Goal: Task Accomplishment & Management: Use online tool/utility

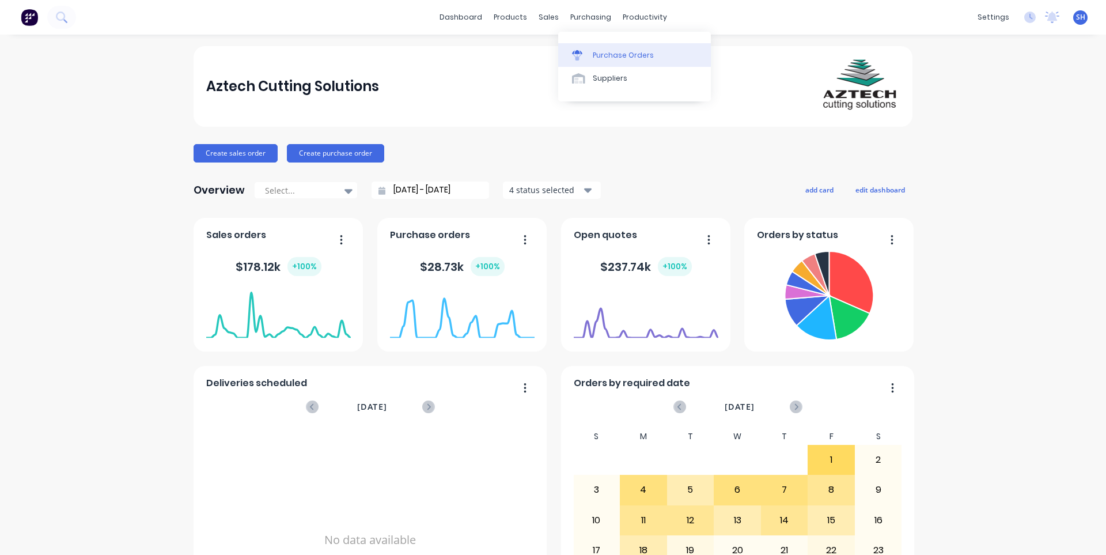
click at [602, 51] on div "Purchase Orders" at bounding box center [623, 55] width 61 height 10
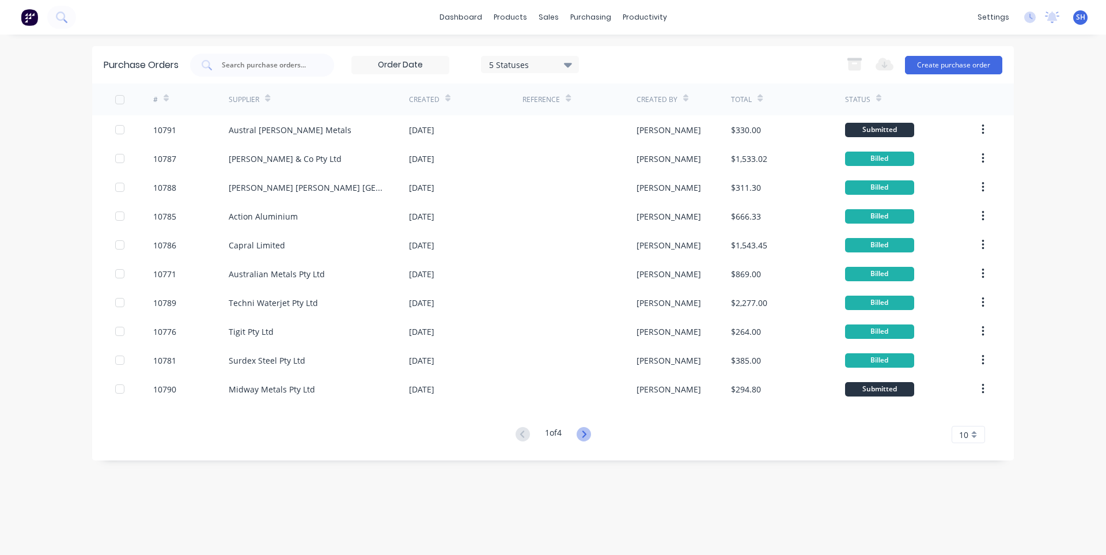
click at [580, 432] on icon at bounding box center [583, 434] width 14 height 14
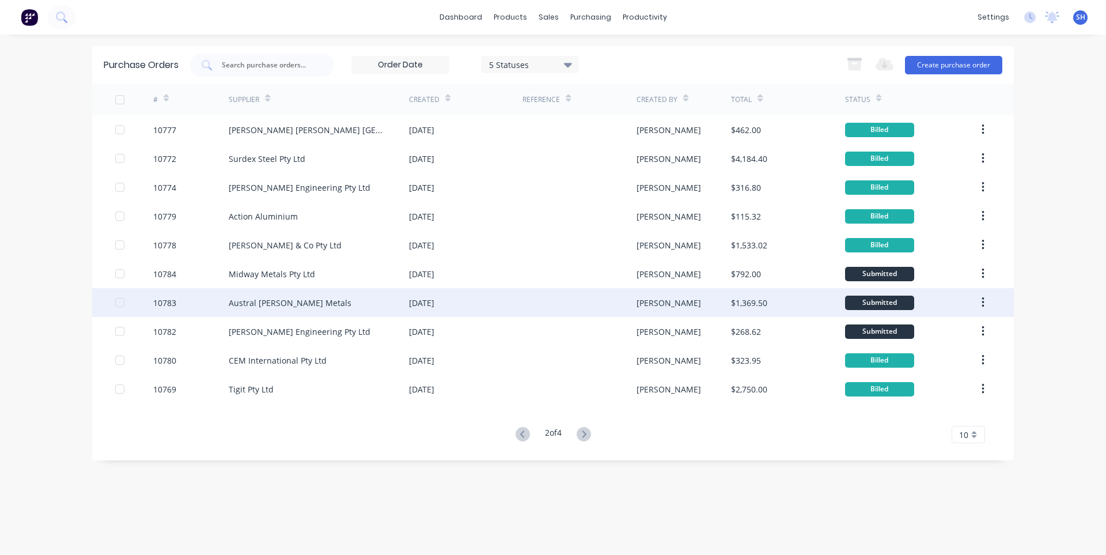
click at [348, 300] on div "Austral [PERSON_NAME] Metals" at bounding box center [319, 302] width 180 height 29
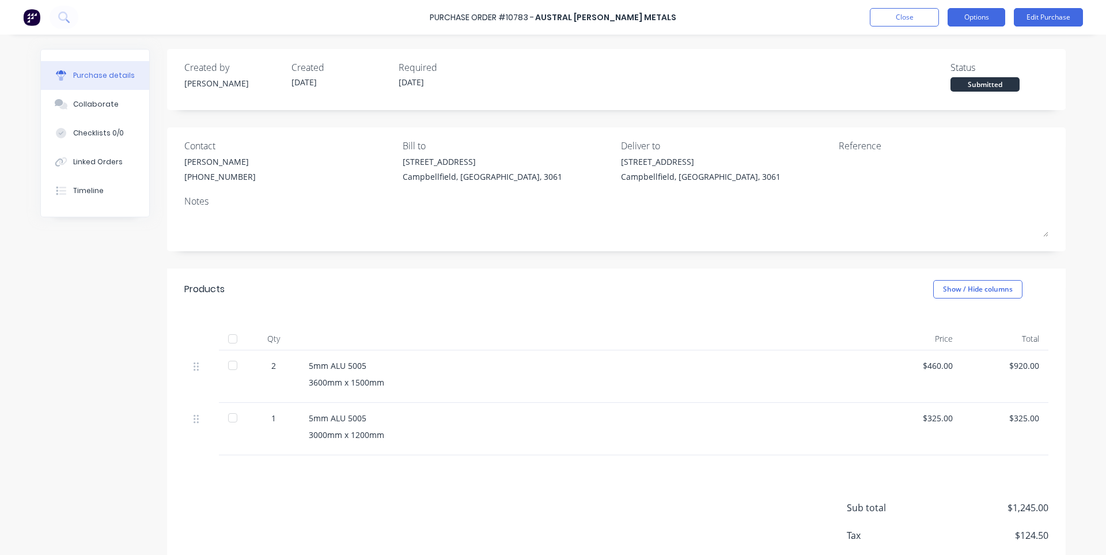
click at [995, 18] on button "Options" at bounding box center [976, 17] width 58 height 18
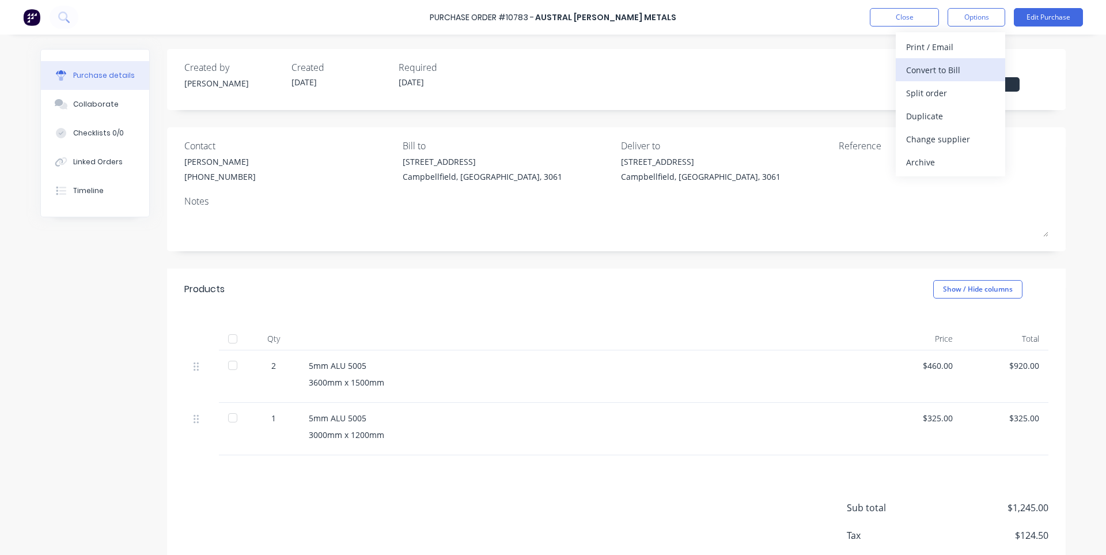
click at [926, 73] on div "Convert to Bill" at bounding box center [950, 70] width 89 height 17
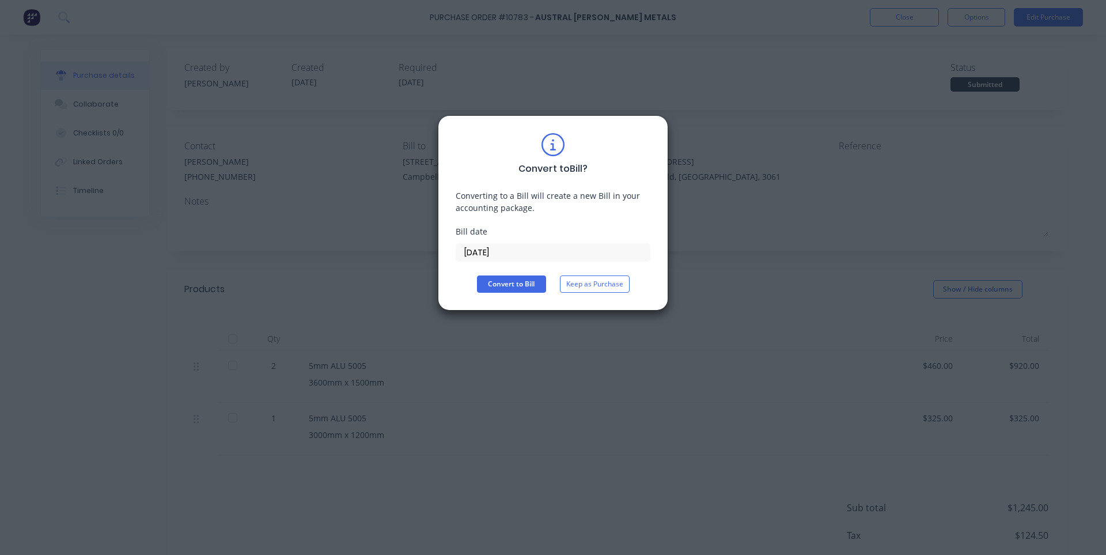
click at [520, 249] on input "[DATE]" at bounding box center [553, 252] width 194 height 17
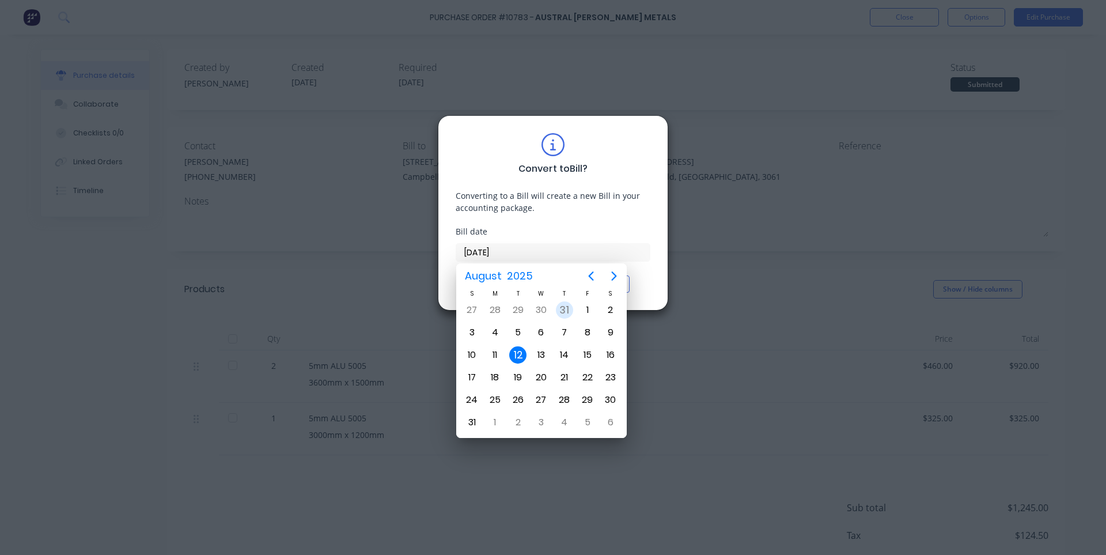
click at [564, 309] on div "31" at bounding box center [564, 309] width 17 height 17
type input "[DATE]"
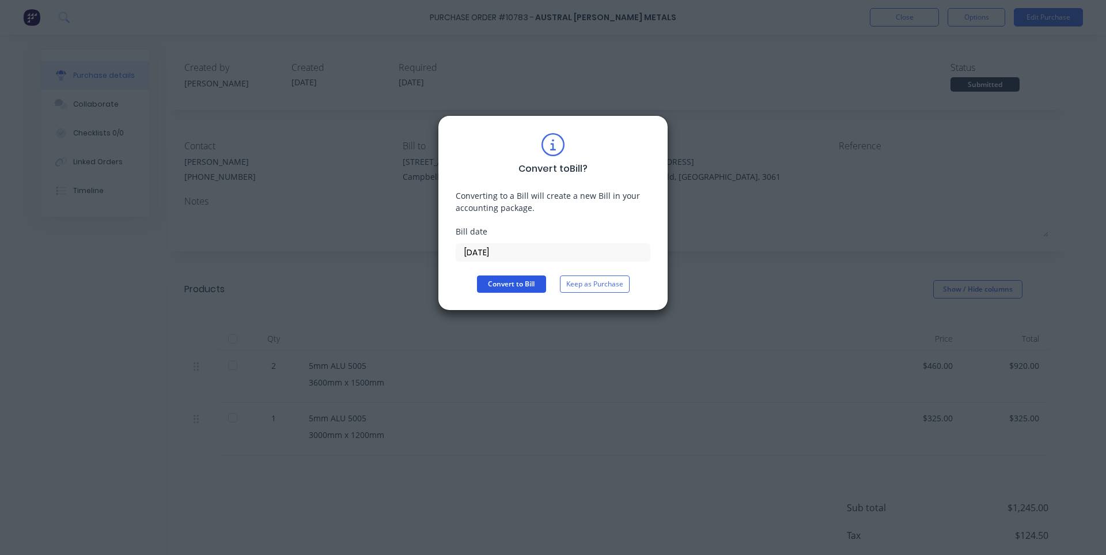
click at [524, 282] on button "Convert to Bill" at bounding box center [511, 283] width 69 height 17
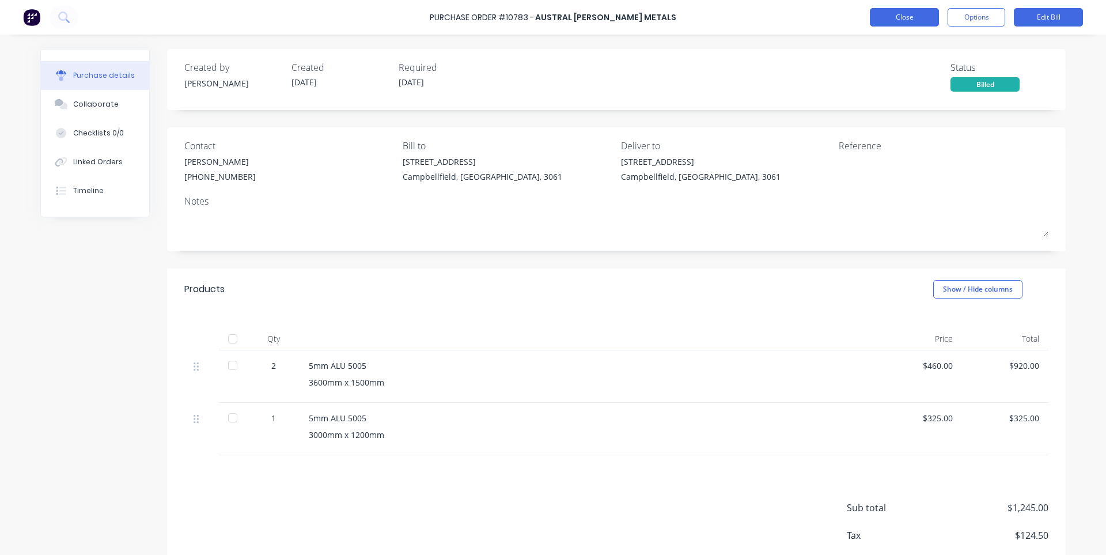
click at [912, 18] on button "Close" at bounding box center [904, 17] width 69 height 18
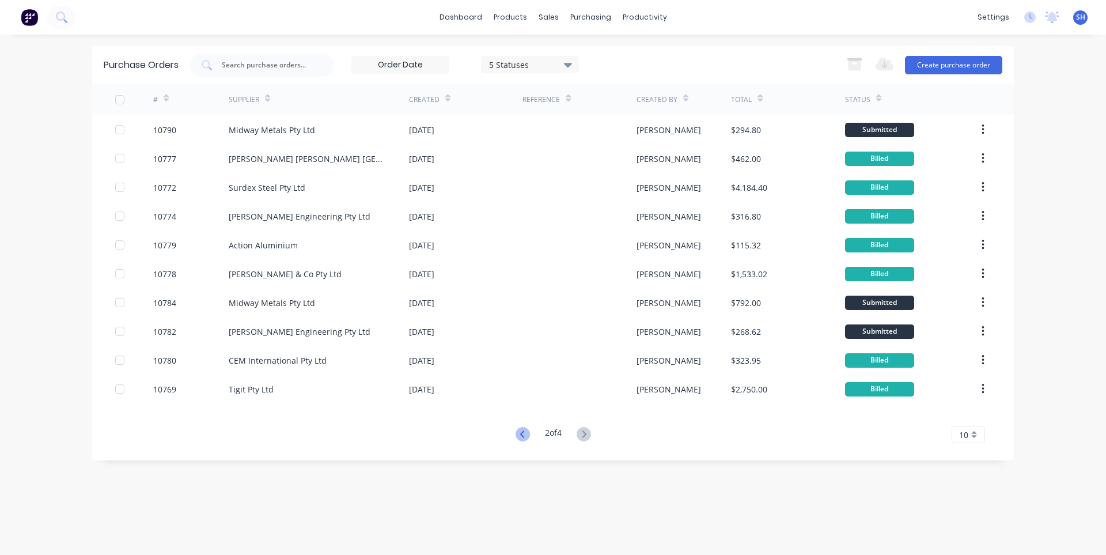
click at [523, 439] on icon at bounding box center [522, 434] width 14 height 14
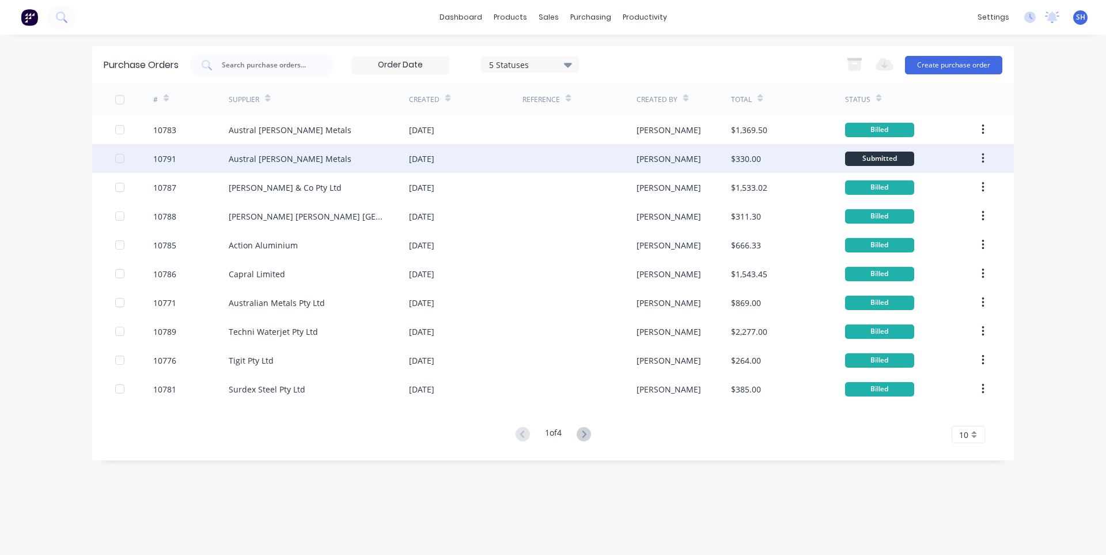
click at [277, 158] on div "Austral [PERSON_NAME] Metals" at bounding box center [290, 159] width 123 height 12
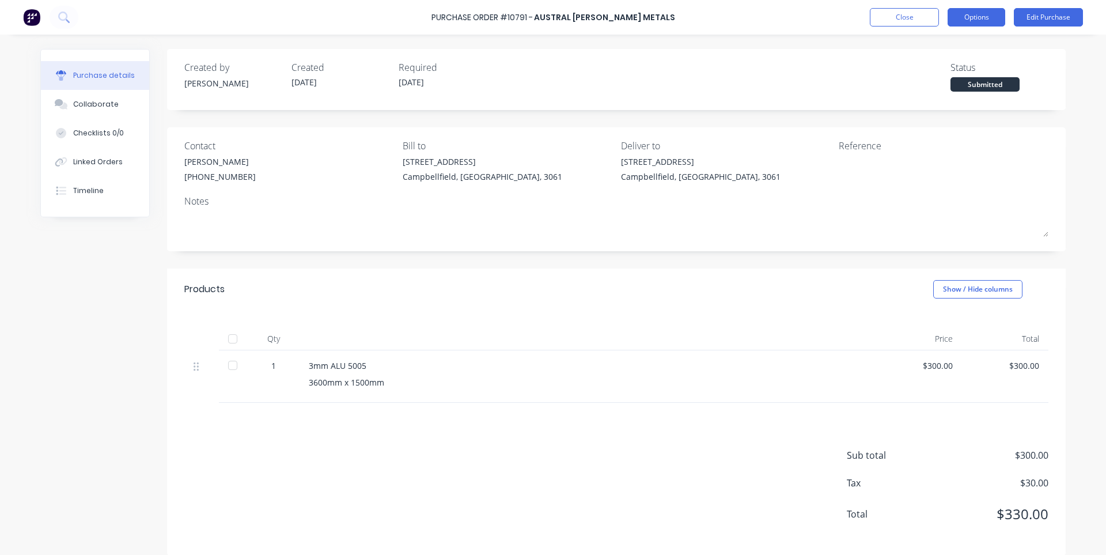
click at [969, 20] on button "Options" at bounding box center [976, 17] width 58 height 18
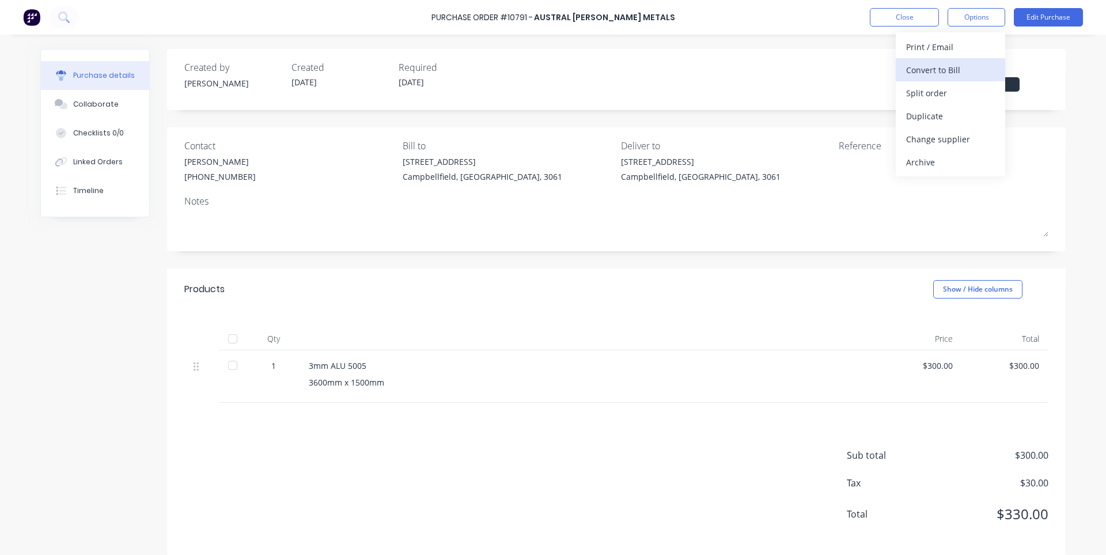
click at [936, 73] on div "Convert to Bill" at bounding box center [950, 70] width 89 height 17
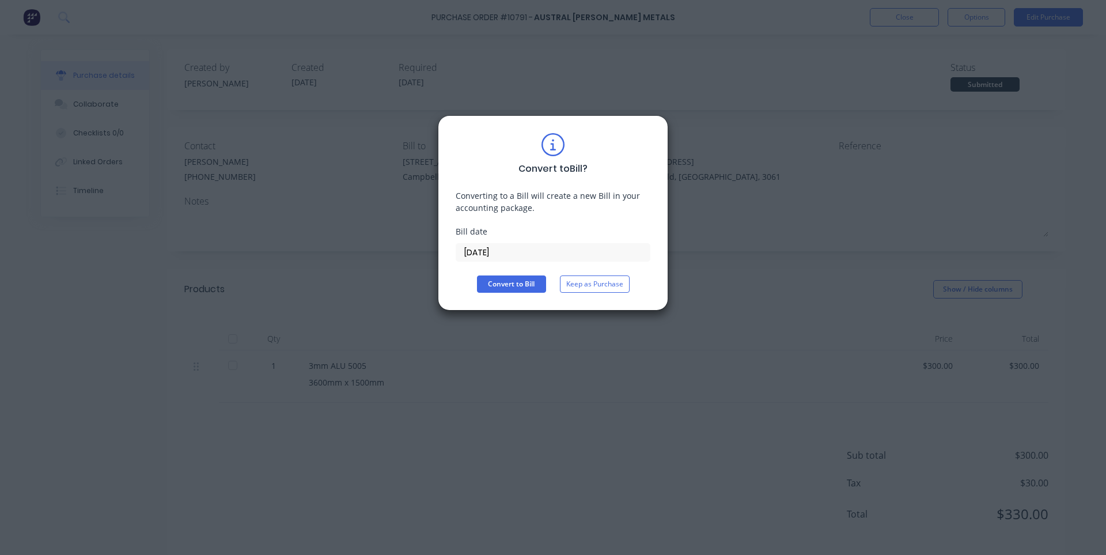
click at [469, 251] on input "[DATE]" at bounding box center [553, 252] width 194 height 17
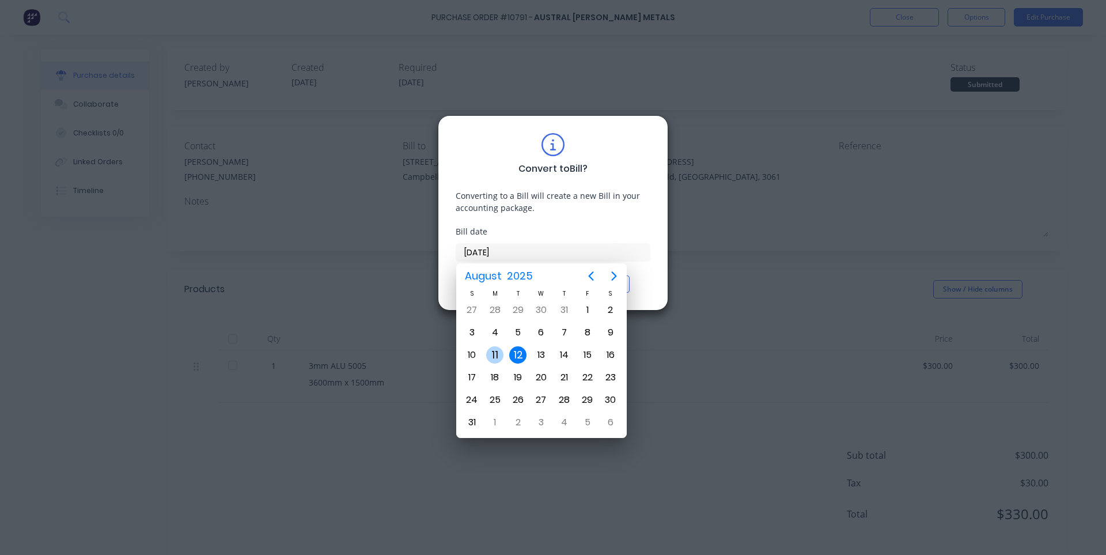
click at [492, 359] on div "11" at bounding box center [494, 354] width 17 height 17
type input "[DATE]"
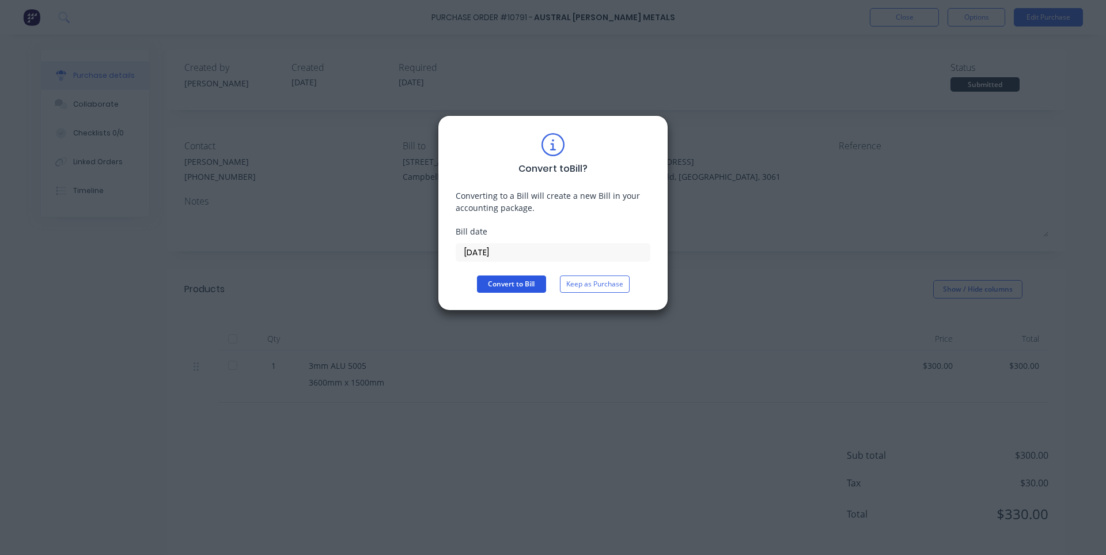
click at [509, 285] on button "Convert to Bill" at bounding box center [511, 283] width 69 height 17
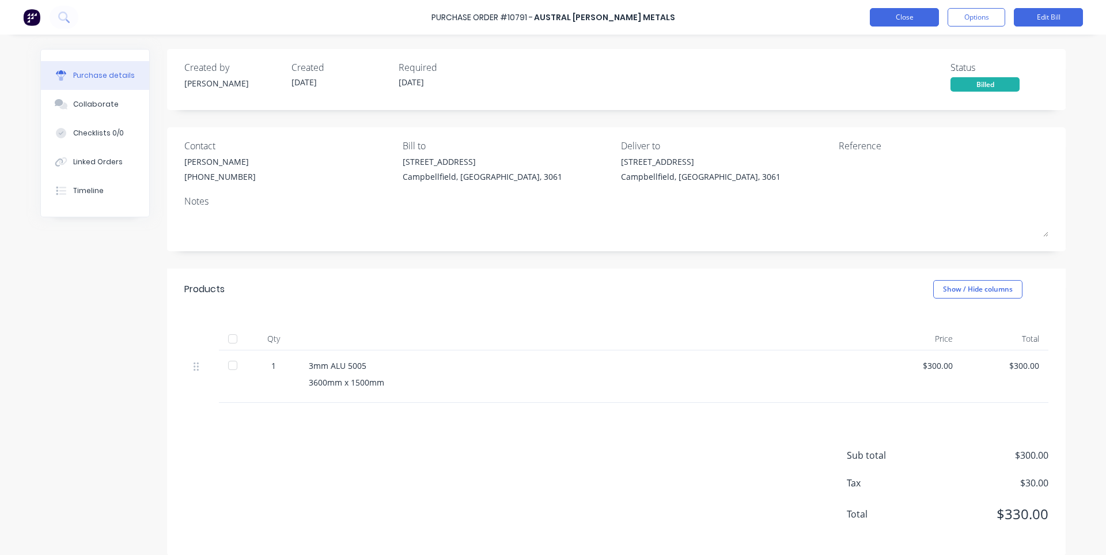
click at [903, 17] on button "Close" at bounding box center [904, 17] width 69 height 18
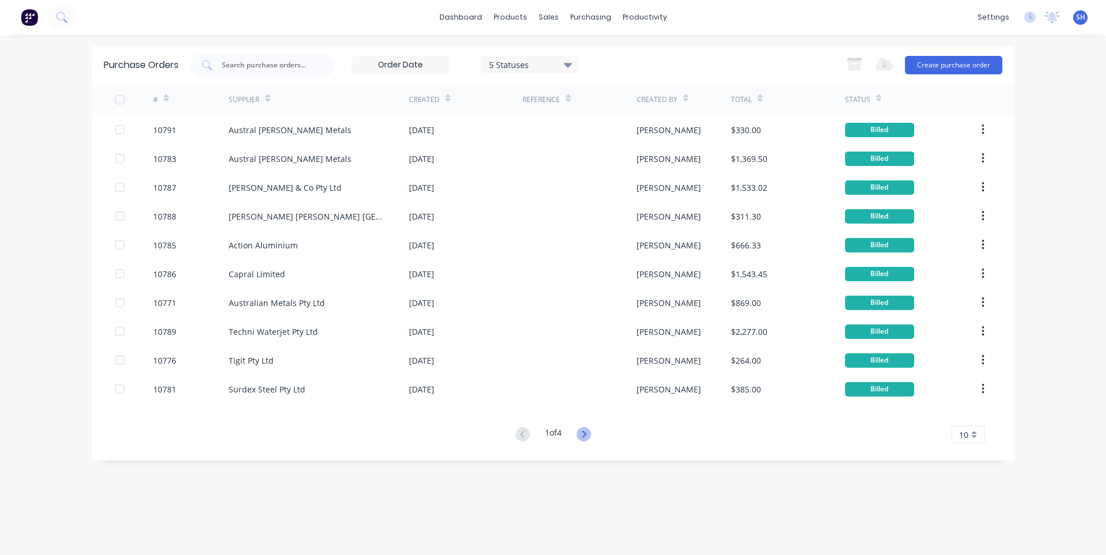
click at [591, 432] on icon at bounding box center [583, 434] width 14 height 14
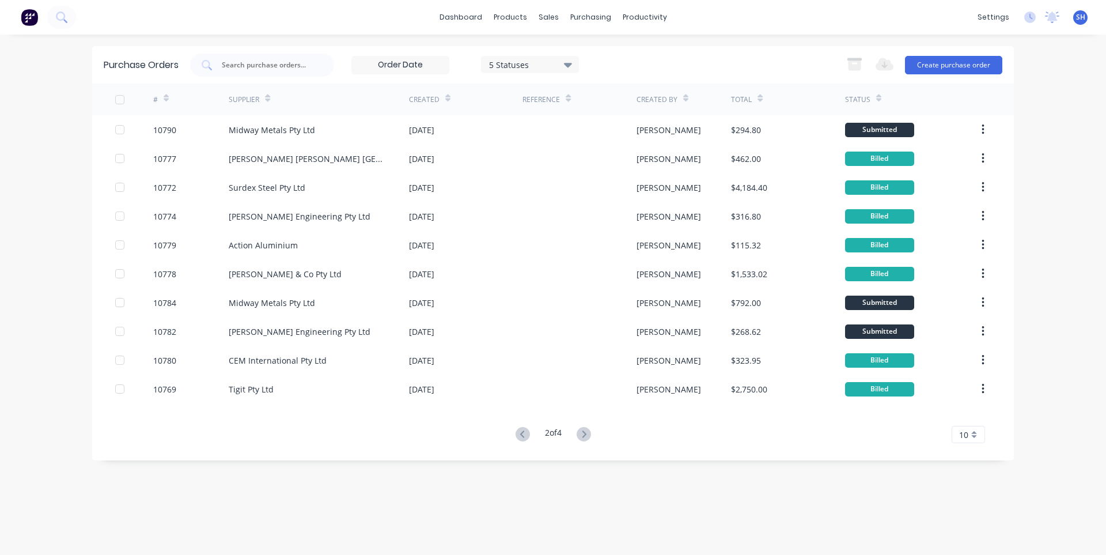
click at [590, 432] on icon at bounding box center [583, 434] width 14 height 14
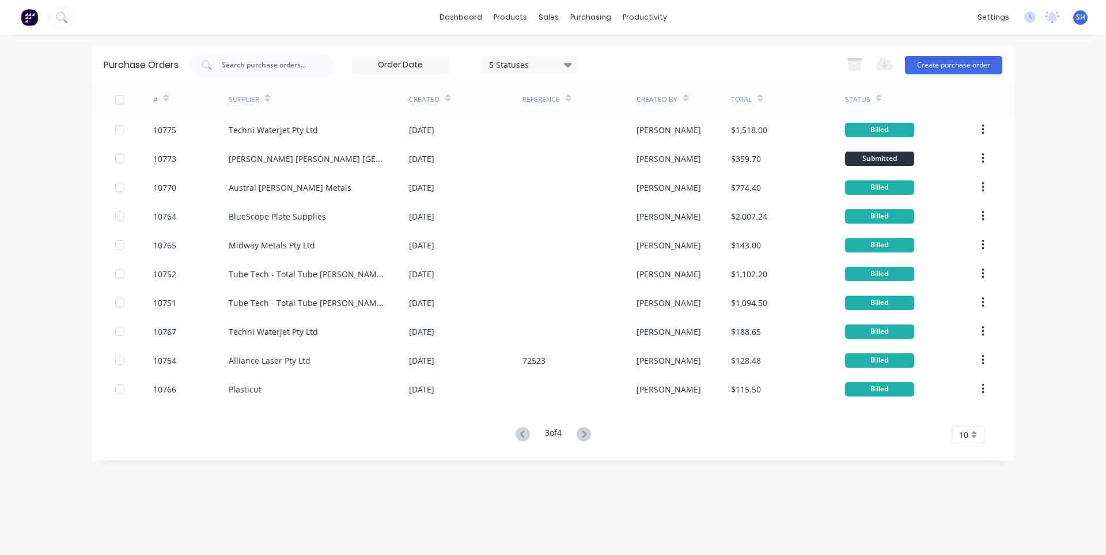
click at [590, 432] on icon at bounding box center [583, 434] width 14 height 14
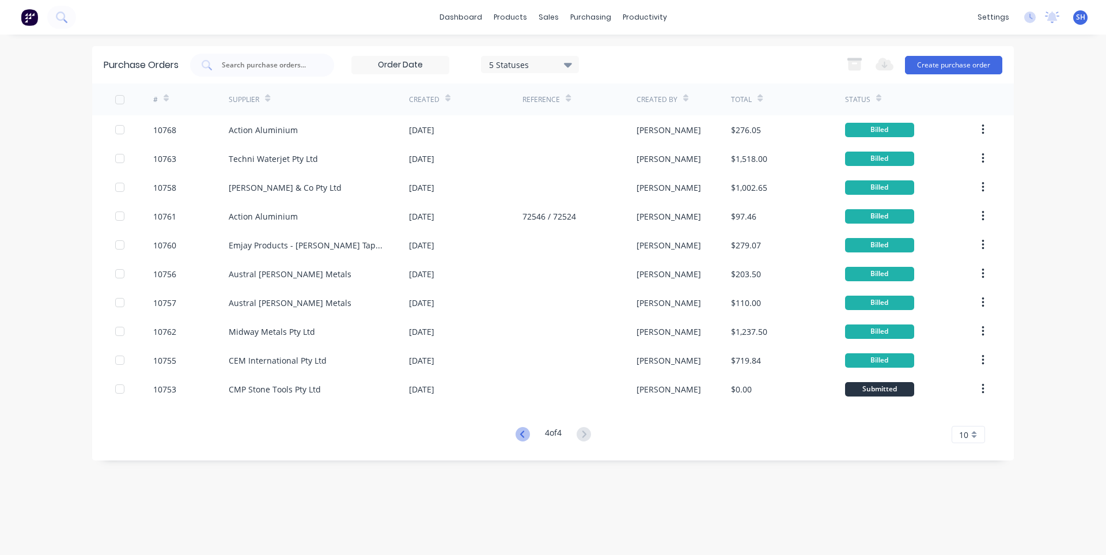
click at [520, 434] on icon at bounding box center [522, 434] width 14 height 14
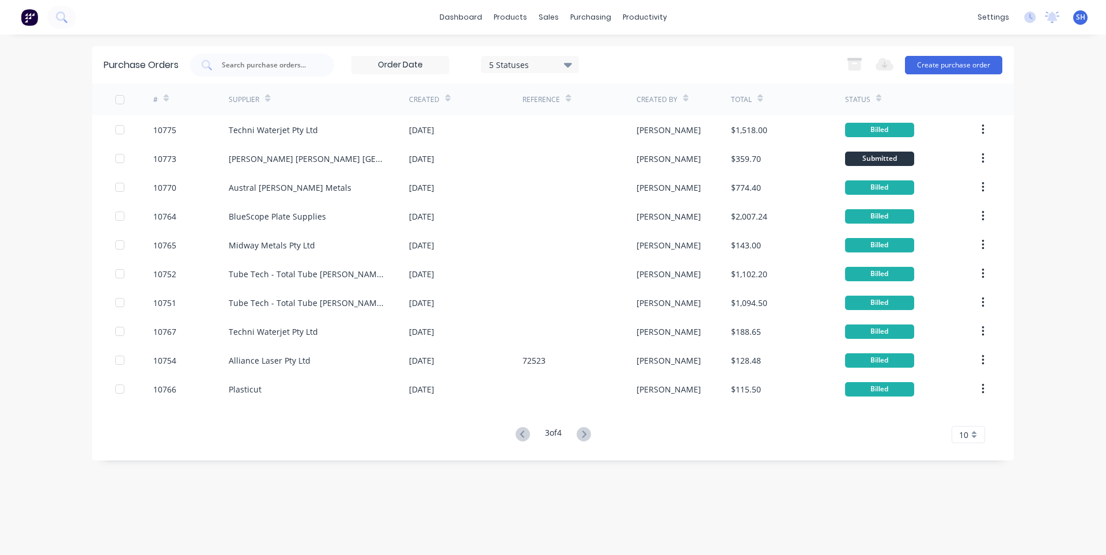
click at [520, 434] on icon at bounding box center [522, 434] width 14 height 14
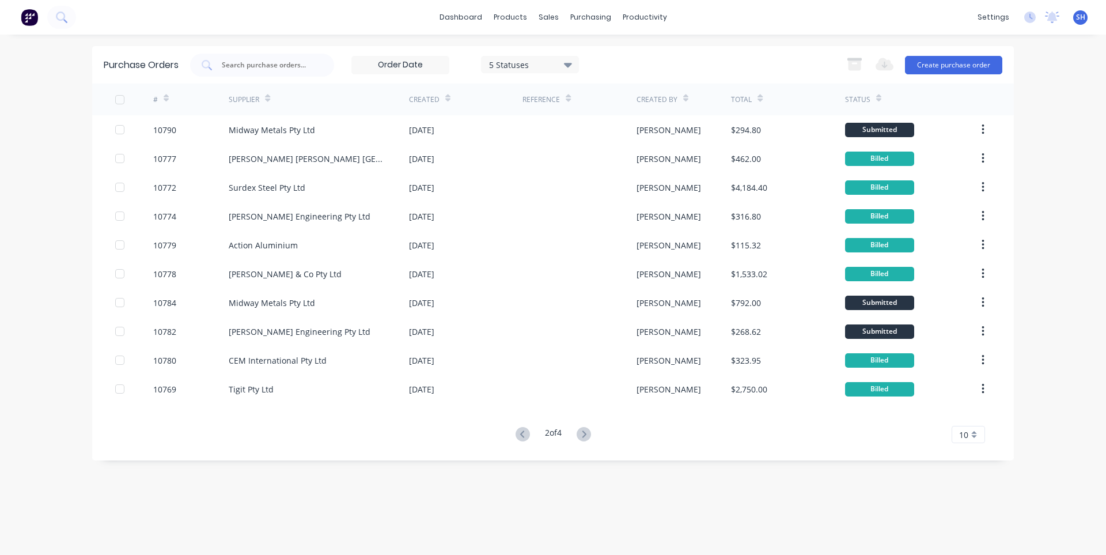
click at [520, 434] on icon at bounding box center [522, 434] width 14 height 14
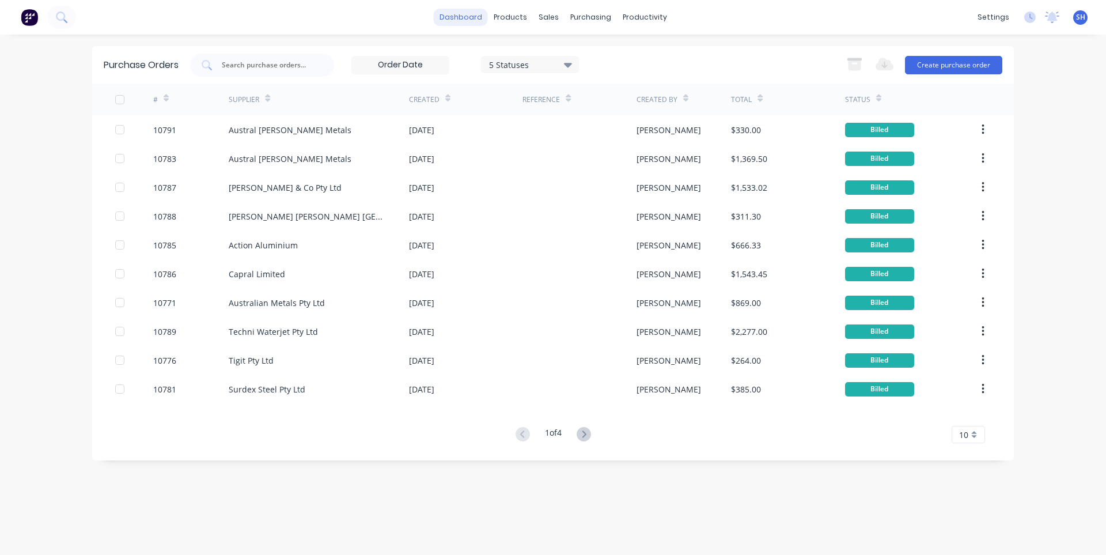
click at [457, 21] on link "dashboard" at bounding box center [461, 17] width 54 height 17
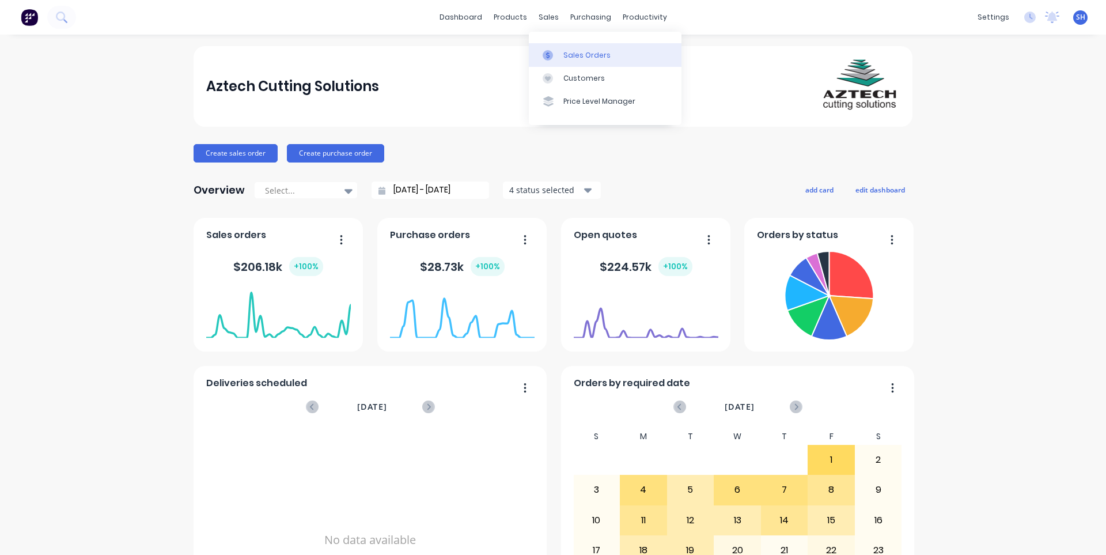
click at [553, 49] on link "Sales Orders" at bounding box center [605, 54] width 153 height 23
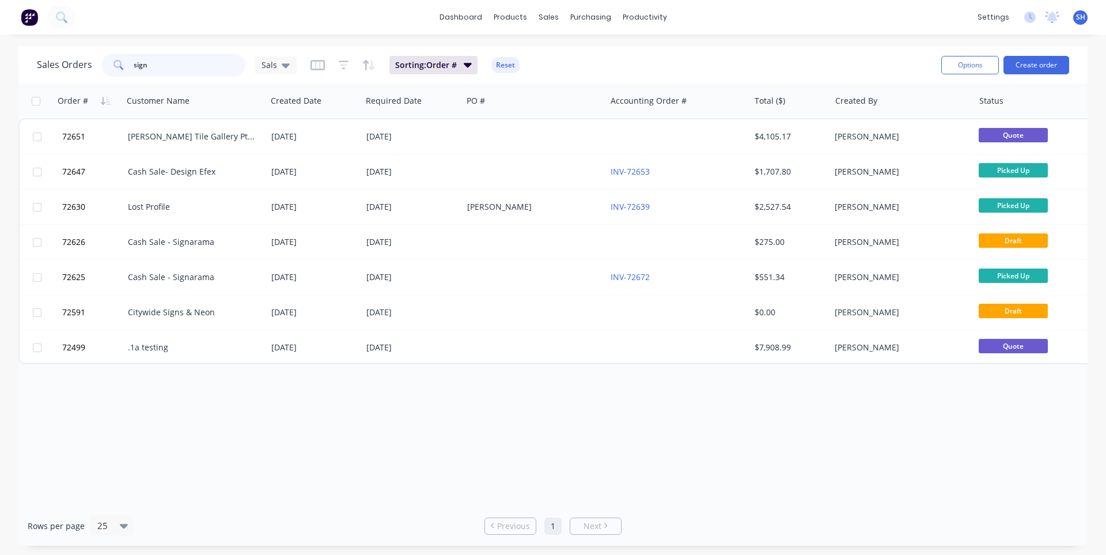
drag, startPoint x: 152, startPoint y: 64, endPoint x: 126, endPoint y: 67, distance: 26.6
click at [126, 67] on div "sign" at bounding box center [173, 65] width 144 height 23
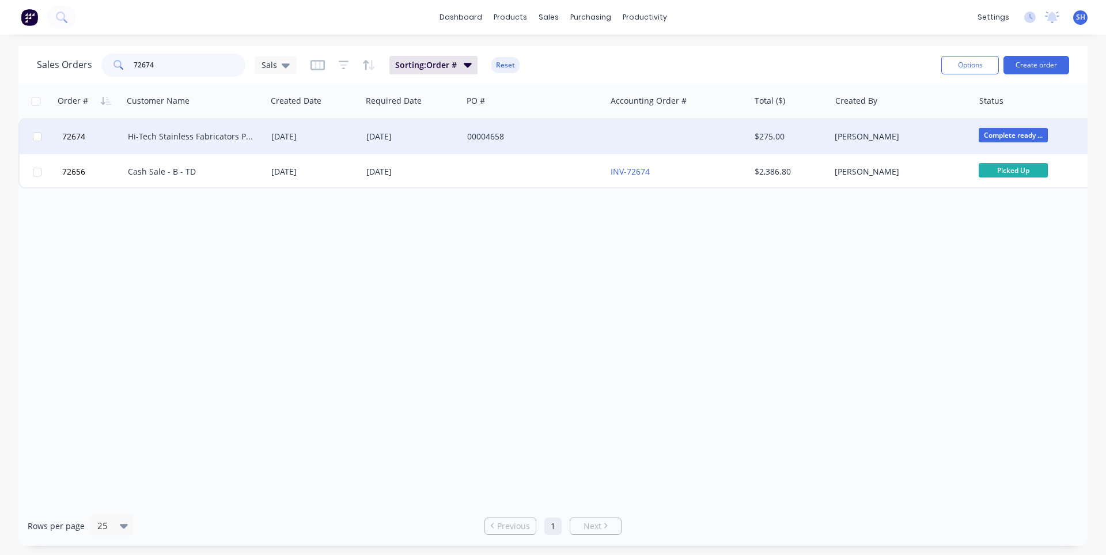
type input "72674"
click at [379, 132] on div "[DATE]" at bounding box center [412, 137] width 92 height 12
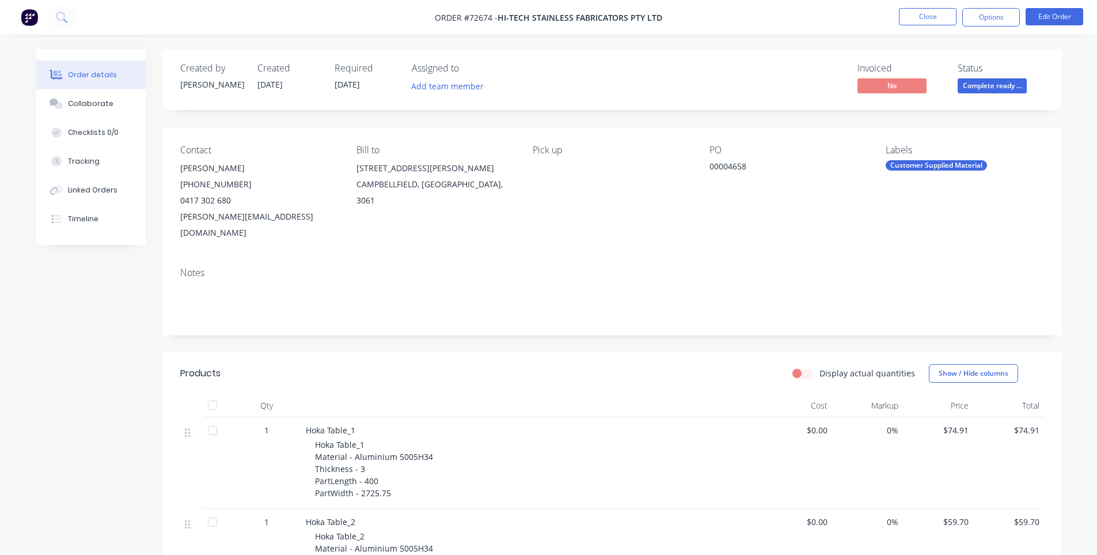
click at [513, 352] on header "Products Display actual quantities Show / Hide columns" at bounding box center [612, 372] width 898 height 41
click at [999, 22] on button "Options" at bounding box center [991, 17] width 58 height 18
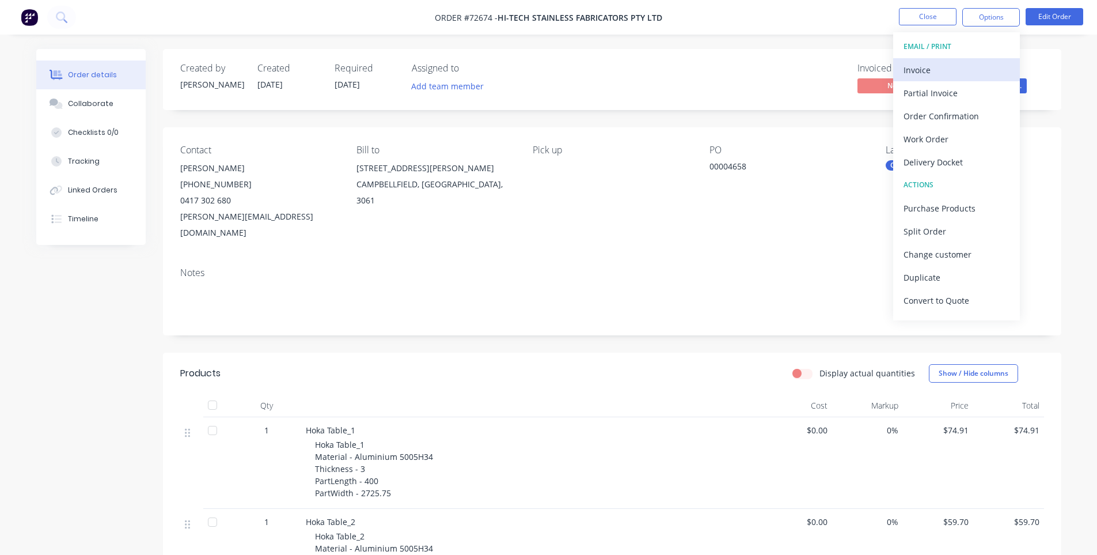
click at [944, 70] on div "Invoice" at bounding box center [957, 70] width 106 height 17
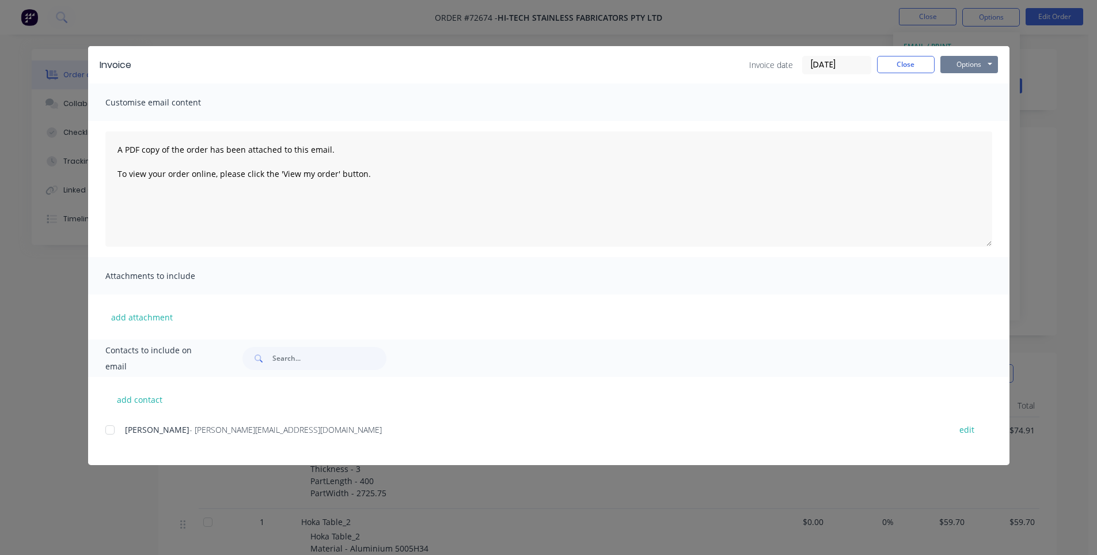
click at [964, 68] on button "Options" at bounding box center [969, 64] width 58 height 17
click at [967, 96] on button "Print" at bounding box center [977, 103] width 74 height 19
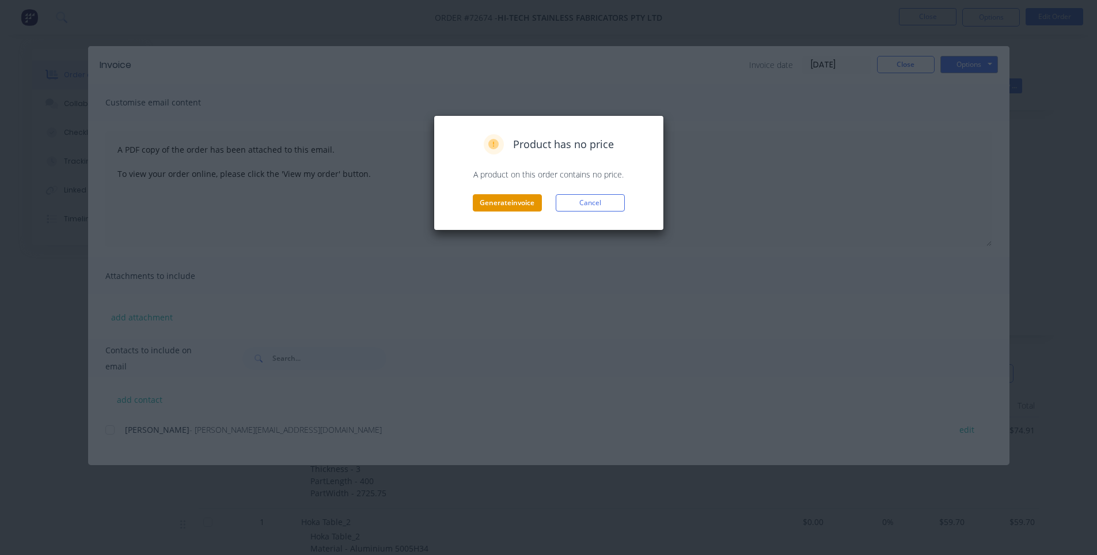
click at [477, 203] on button "Generate invoice" at bounding box center [507, 202] width 69 height 17
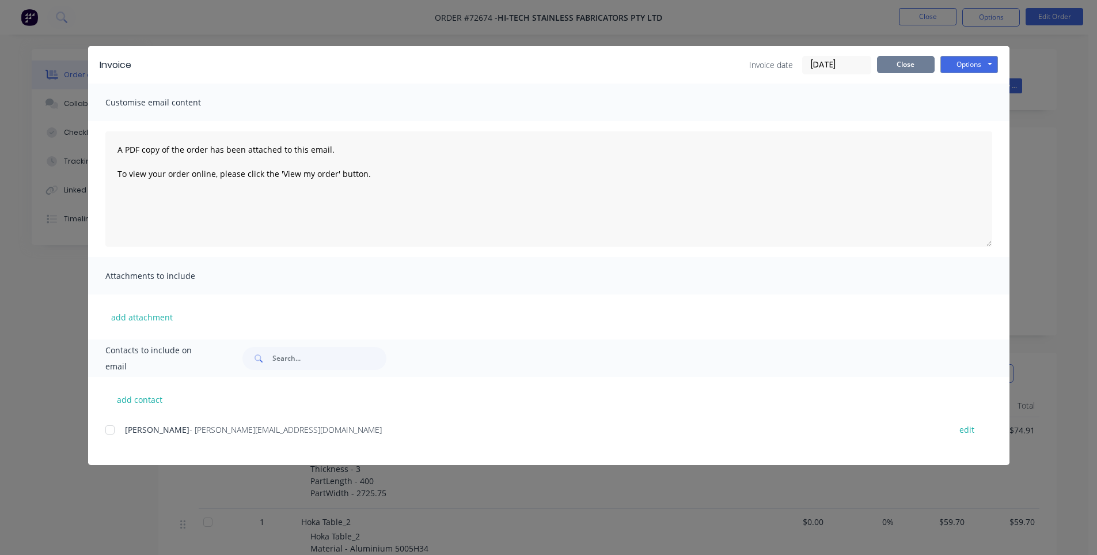
click at [911, 71] on button "Close" at bounding box center [906, 64] width 58 height 17
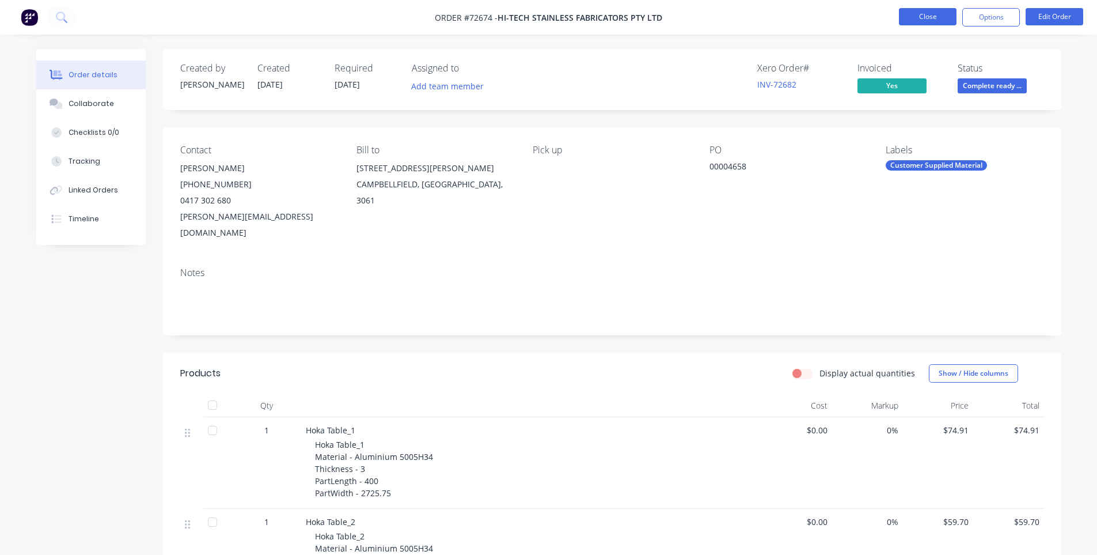
click at [926, 20] on button "Close" at bounding box center [928, 16] width 58 height 17
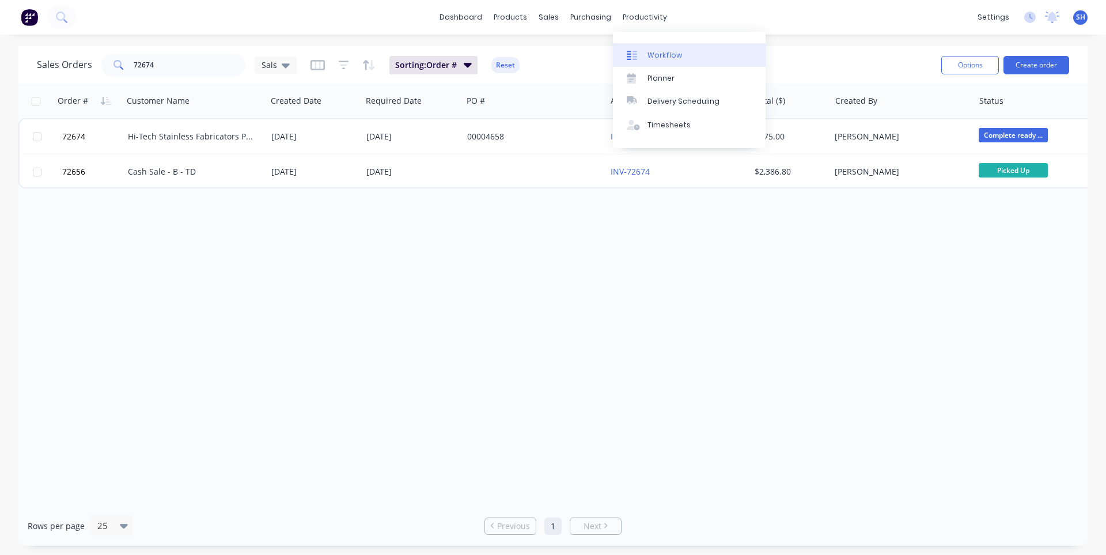
click at [659, 65] on link "Workflow" at bounding box center [689, 54] width 153 height 23
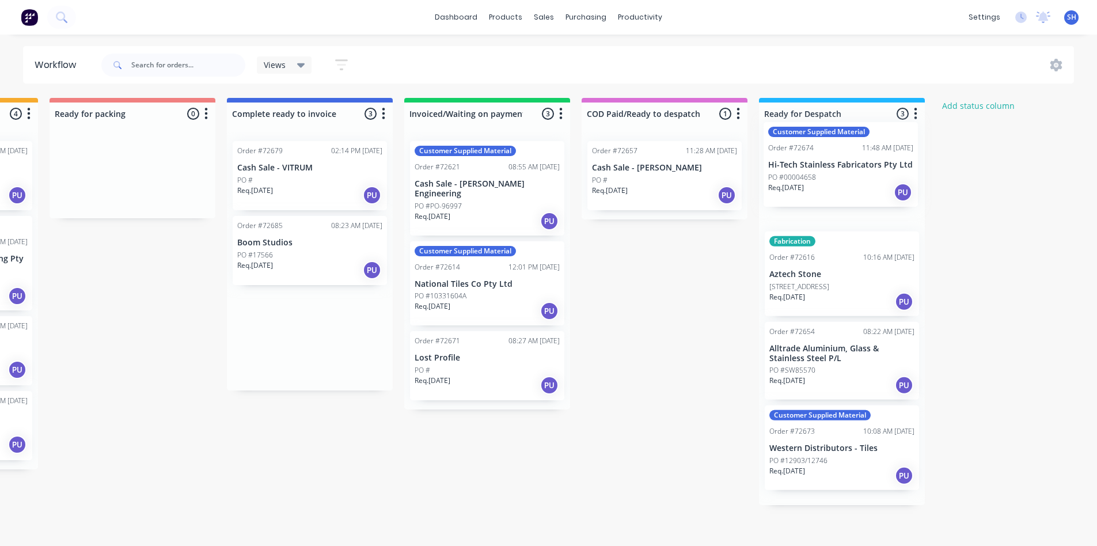
scroll to position [0, 871]
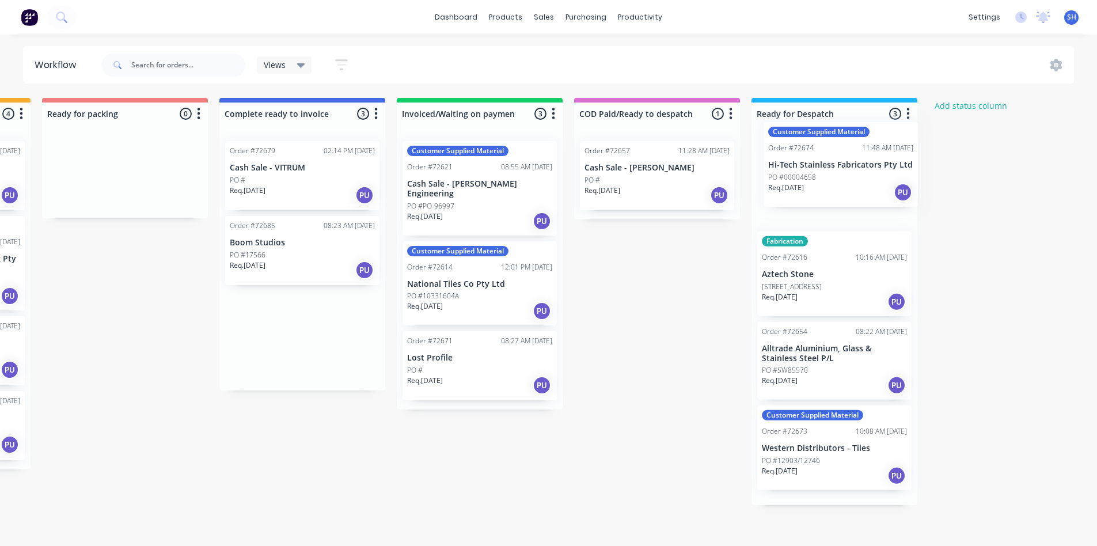
drag, startPoint x: 525, startPoint y: 214, endPoint x: 839, endPoint y: 195, distance: 314.5
click at [839, 195] on div "Submitted 1 Status colour #273444 hex #273444 Save Cancel Summaries Total order…" at bounding box center [165, 319] width 2088 height 442
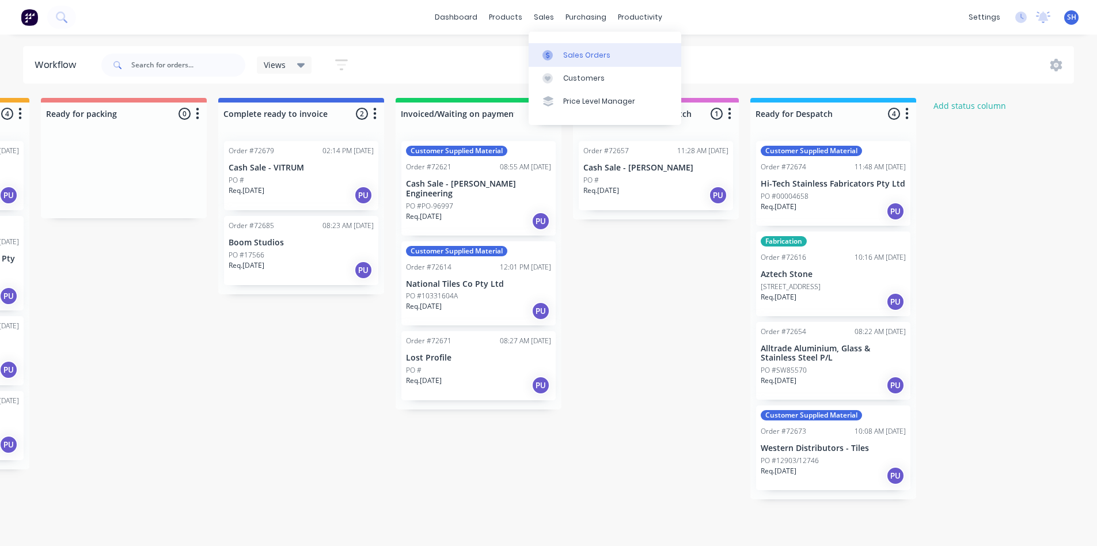
click at [573, 44] on link "Sales Orders" at bounding box center [605, 54] width 153 height 23
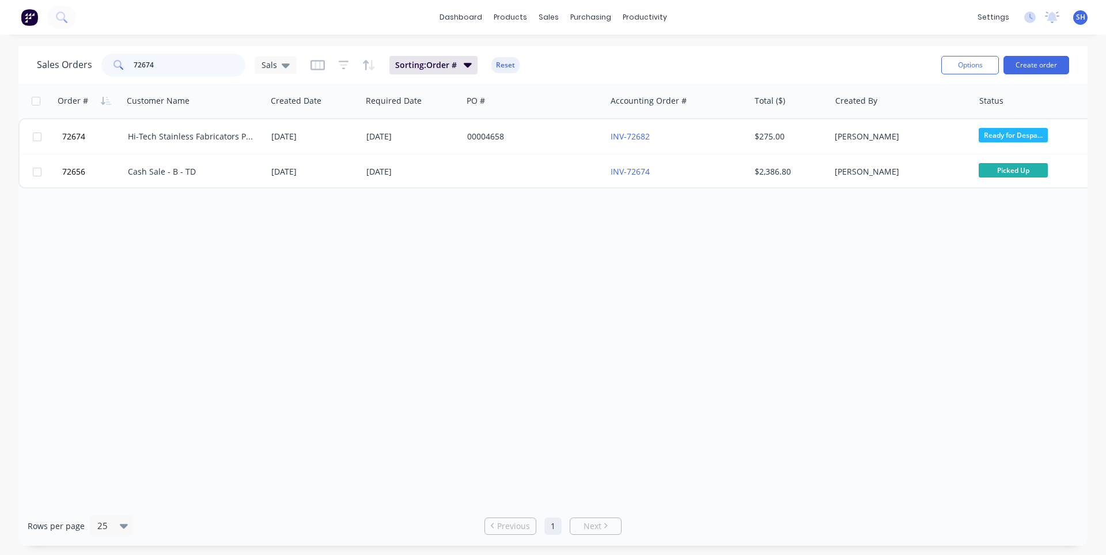
drag, startPoint x: 161, startPoint y: 62, endPoint x: 127, endPoint y: 65, distance: 34.7
click at [127, 65] on div "72674" at bounding box center [173, 65] width 144 height 23
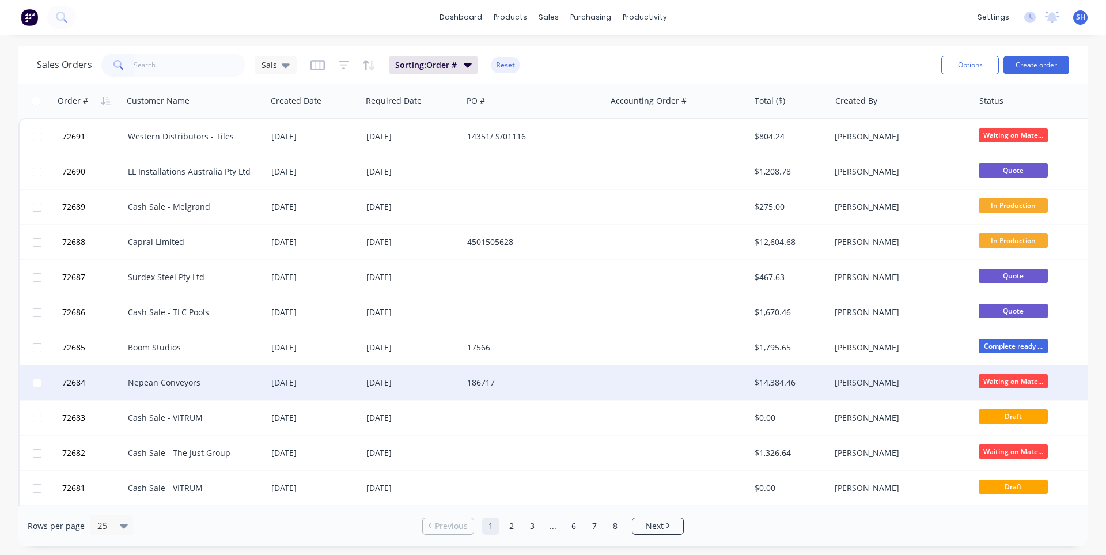
click at [586, 385] on div "186717" at bounding box center [531, 383] width 128 height 12
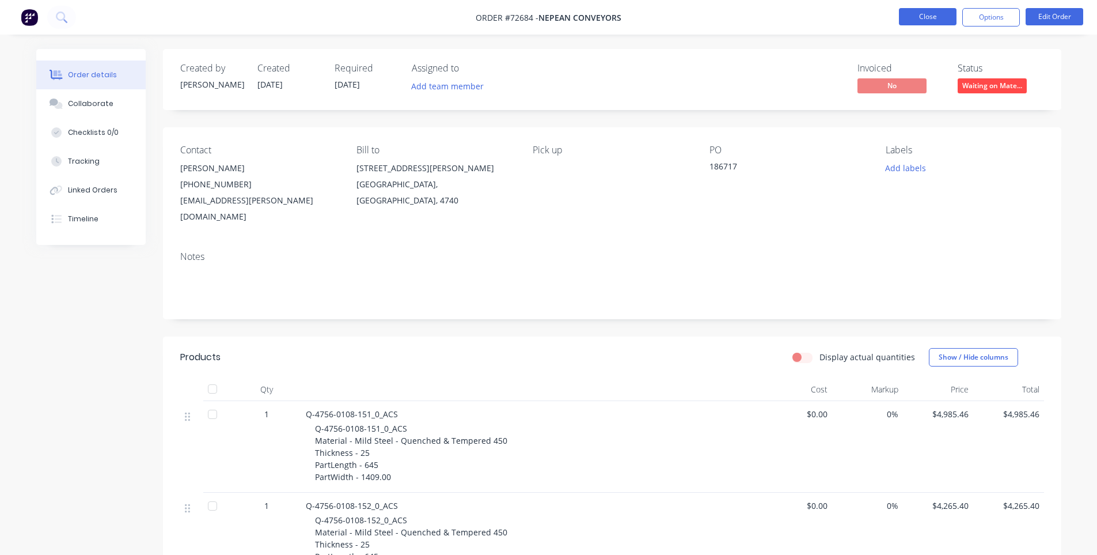
click at [903, 15] on button "Close" at bounding box center [928, 16] width 58 height 17
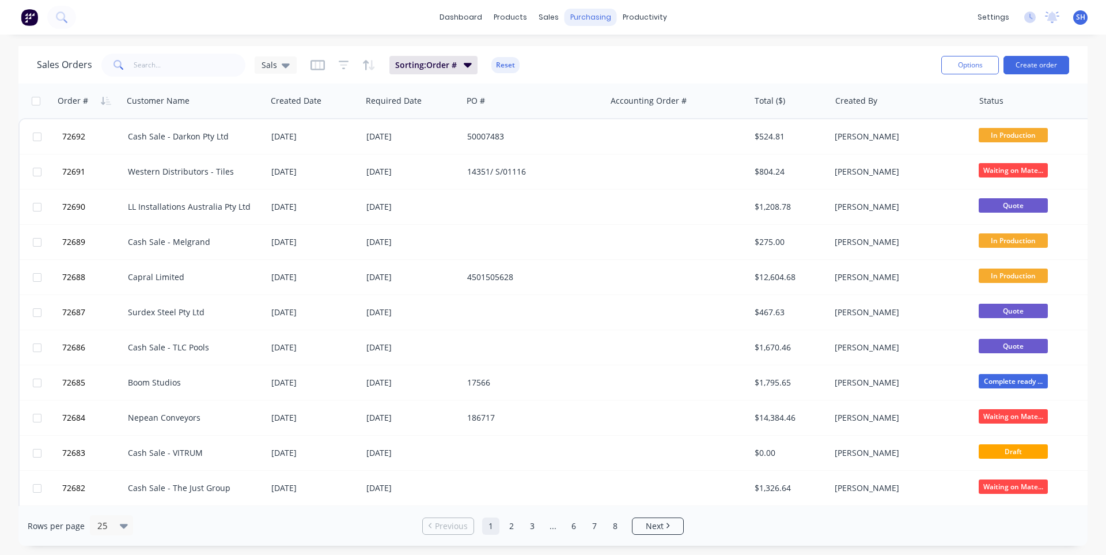
click at [578, 16] on div "purchasing" at bounding box center [590, 17] width 52 height 17
click at [599, 59] on div "Purchase Orders" at bounding box center [627, 55] width 61 height 10
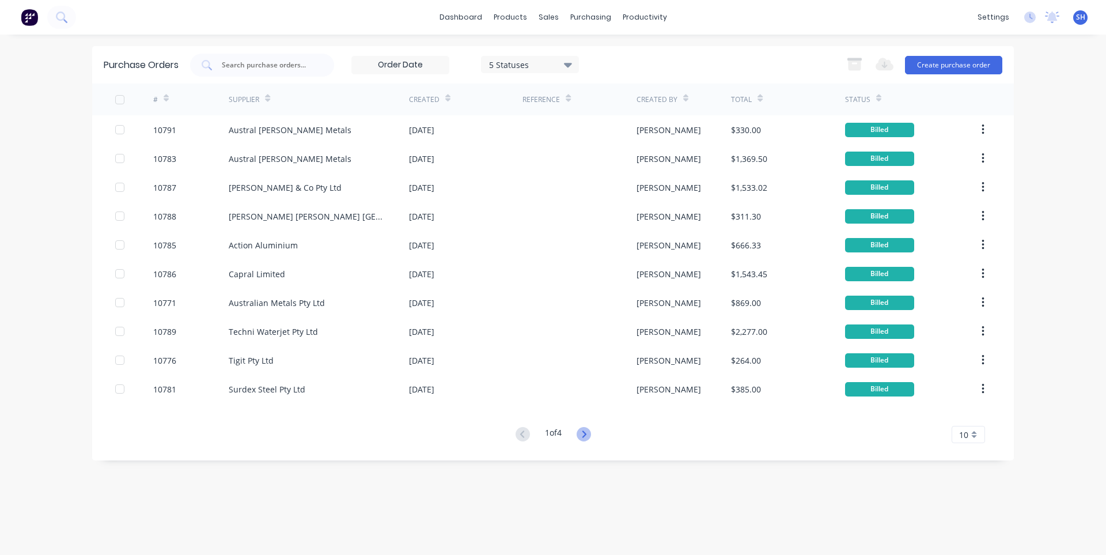
click at [589, 436] on icon at bounding box center [583, 434] width 14 height 14
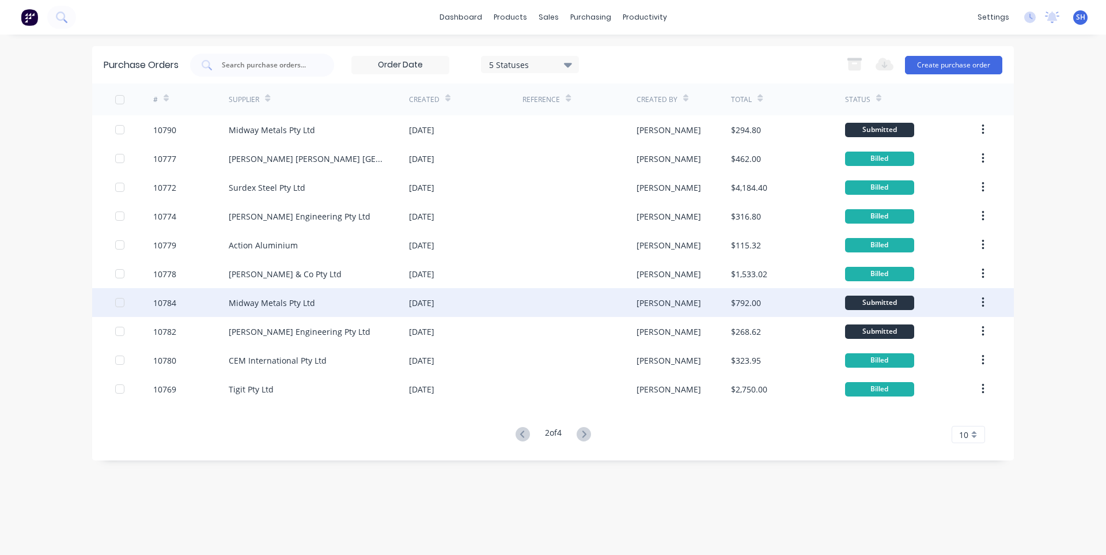
click at [331, 305] on div "Midway Metals Pty Ltd" at bounding box center [319, 302] width 180 height 29
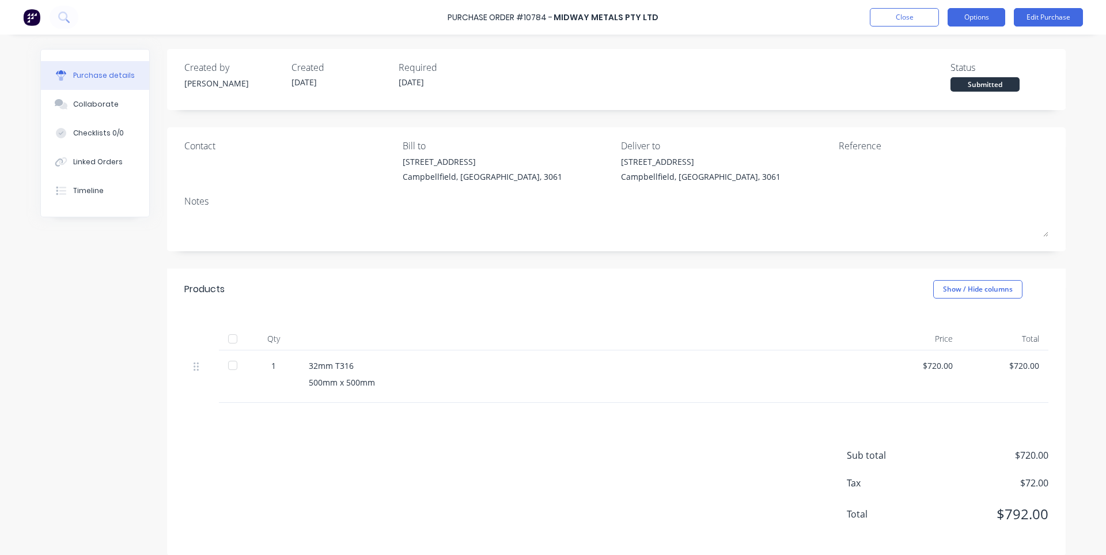
click at [976, 21] on button "Options" at bounding box center [976, 17] width 58 height 18
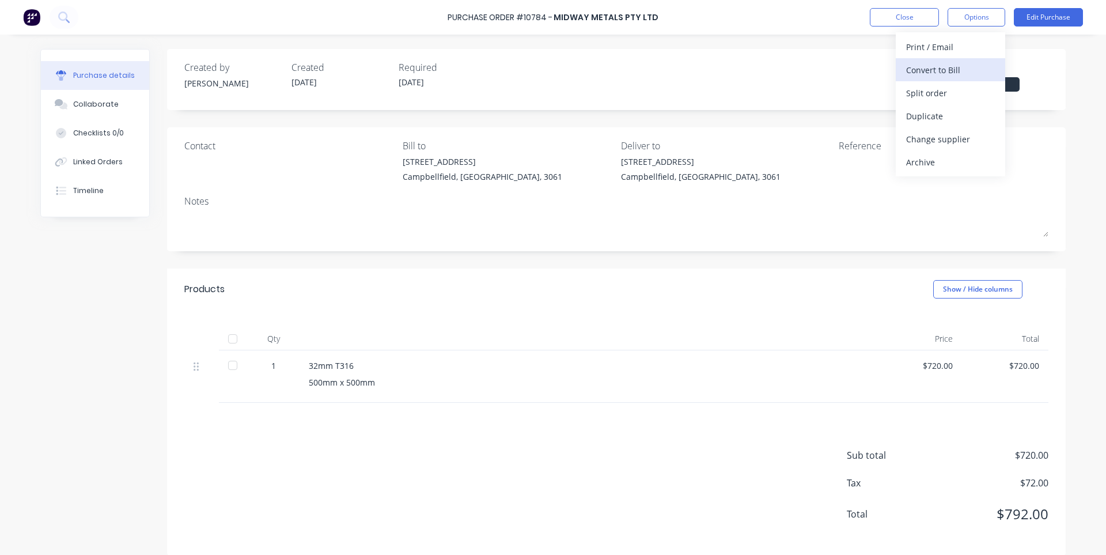
click at [947, 69] on div "Convert to Bill" at bounding box center [950, 70] width 89 height 17
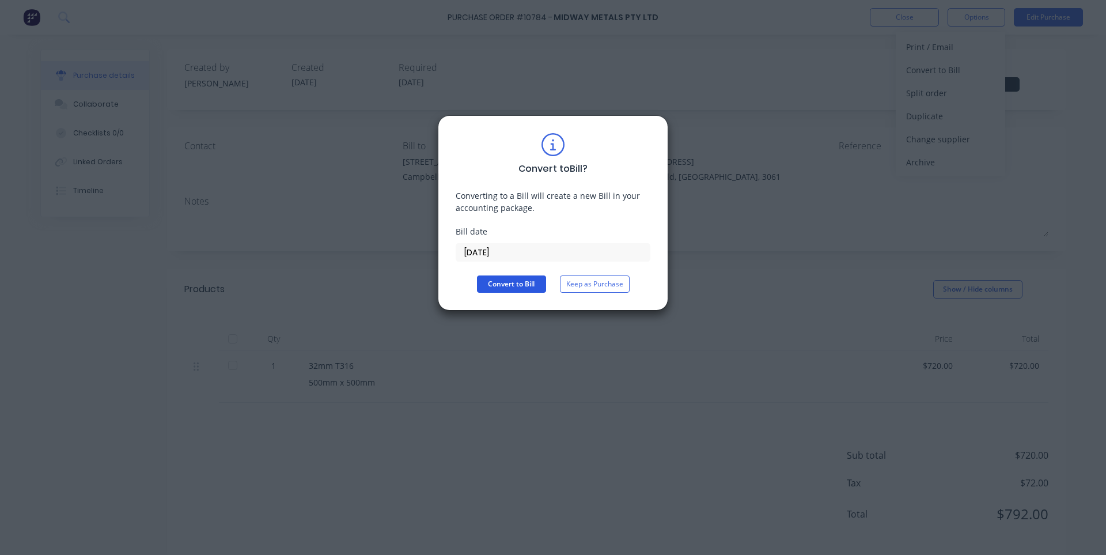
click at [500, 282] on button "Convert to Bill" at bounding box center [511, 283] width 69 height 17
